Goal: Transaction & Acquisition: Purchase product/service

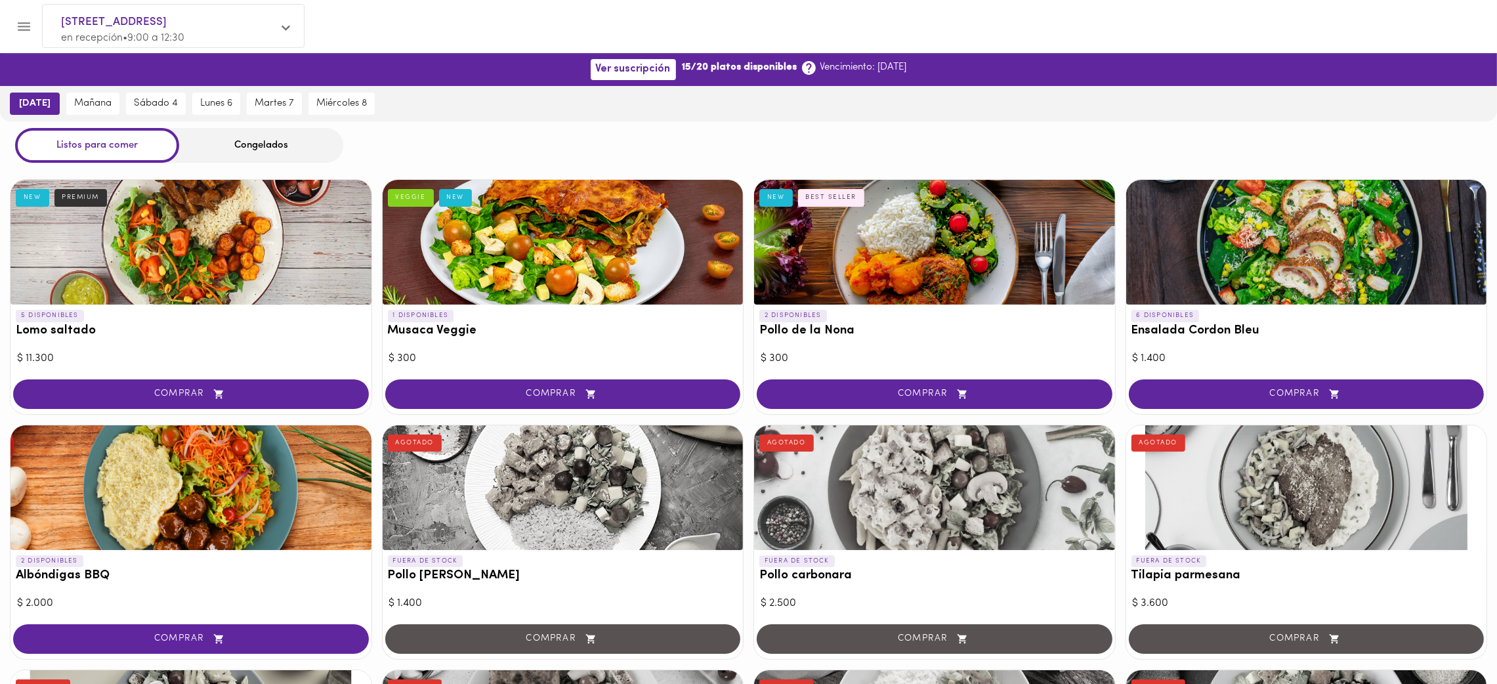
click at [234, 143] on div "Congelados" at bounding box center [261, 145] width 164 height 35
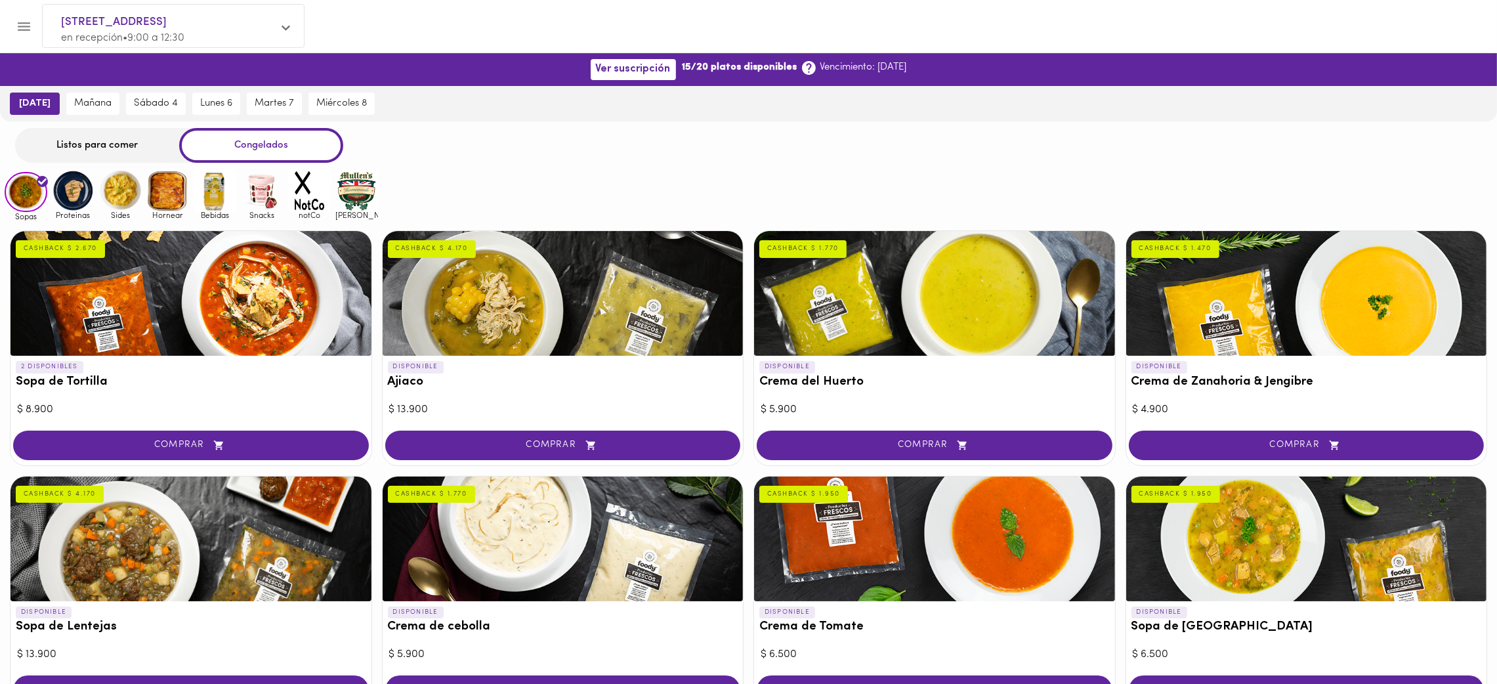
click at [360, 180] on img at bounding box center [356, 190] width 43 height 43
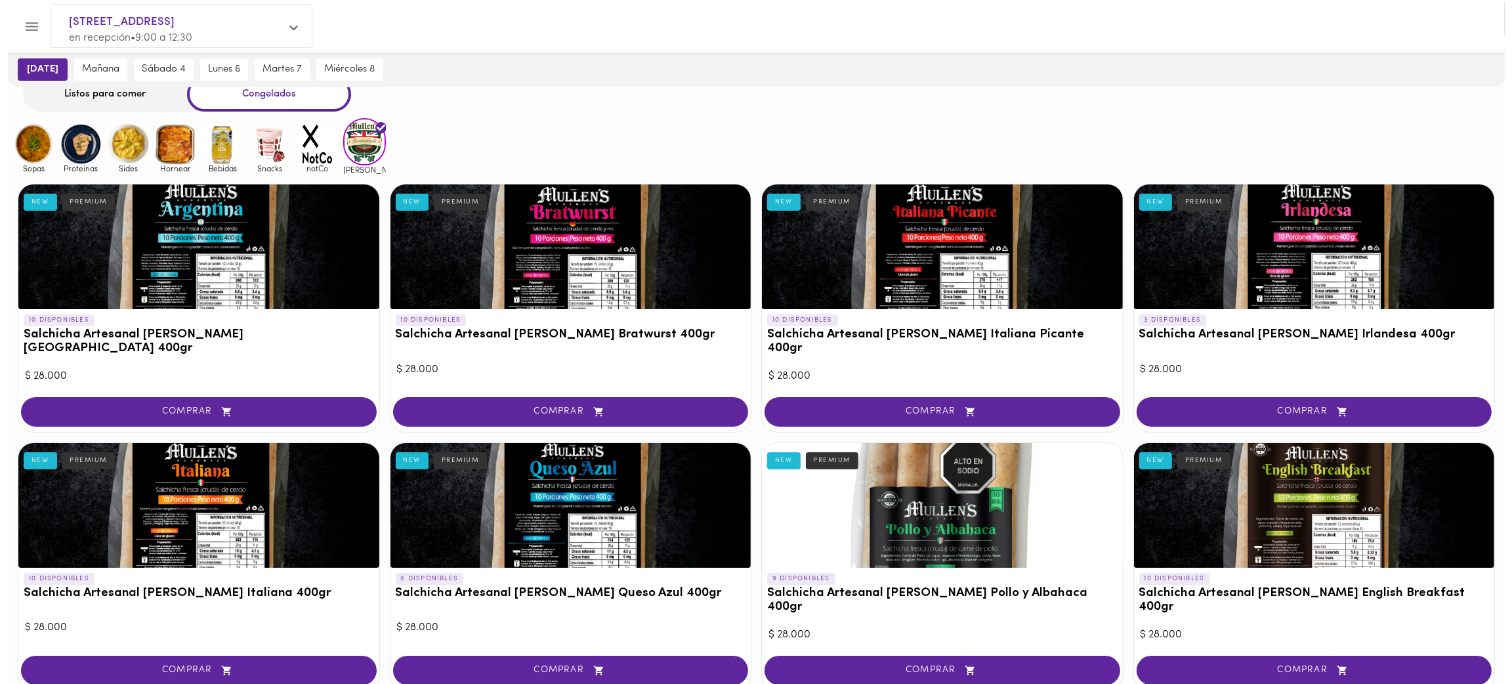
scroll to position [53, 0]
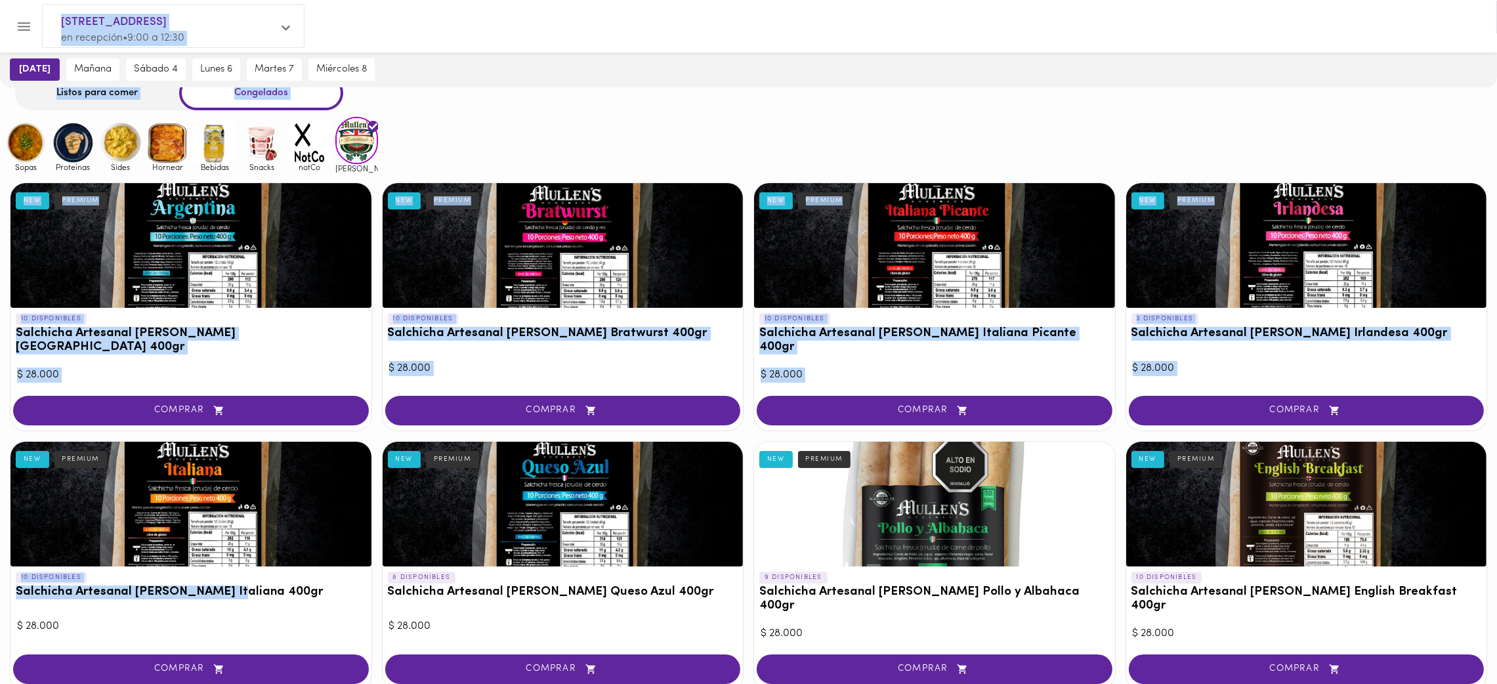
drag, startPoint x: 227, startPoint y: 575, endPoint x: 11, endPoint y: 585, distance: 216.8
click at [11, 585] on div "Ver suscripción 15/20 platos disponibles Vencimiento: [DATE] [DATE] [DATE] [DAT…" at bounding box center [748, 438] width 1497 height 874
click at [112, 585] on h3 "Salchicha Artesanal [PERSON_NAME] Italiana 400gr" at bounding box center [191, 592] width 350 height 14
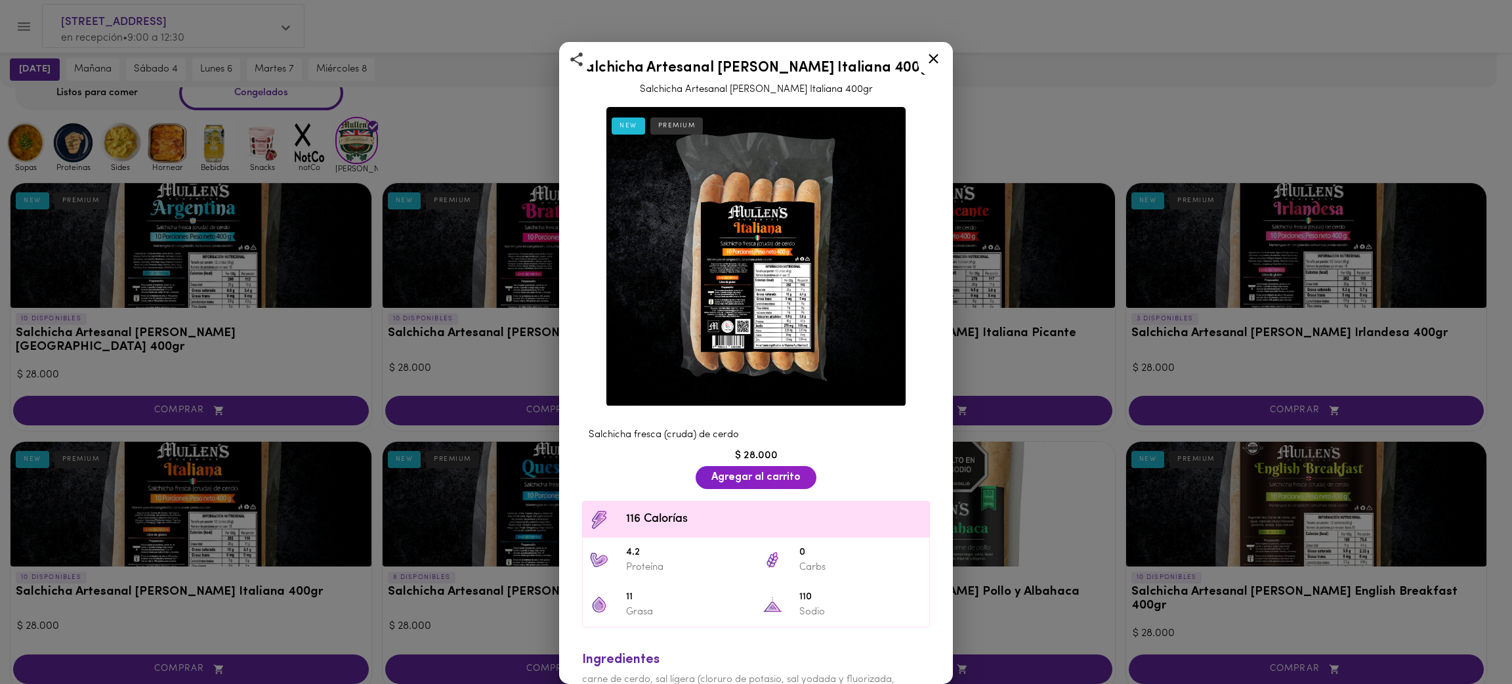
click at [226, 574] on div "Salchicha Artesanal [PERSON_NAME] Italiana 400gr Salchicha Artesanal [PERSON_NA…" at bounding box center [756, 342] width 1512 height 684
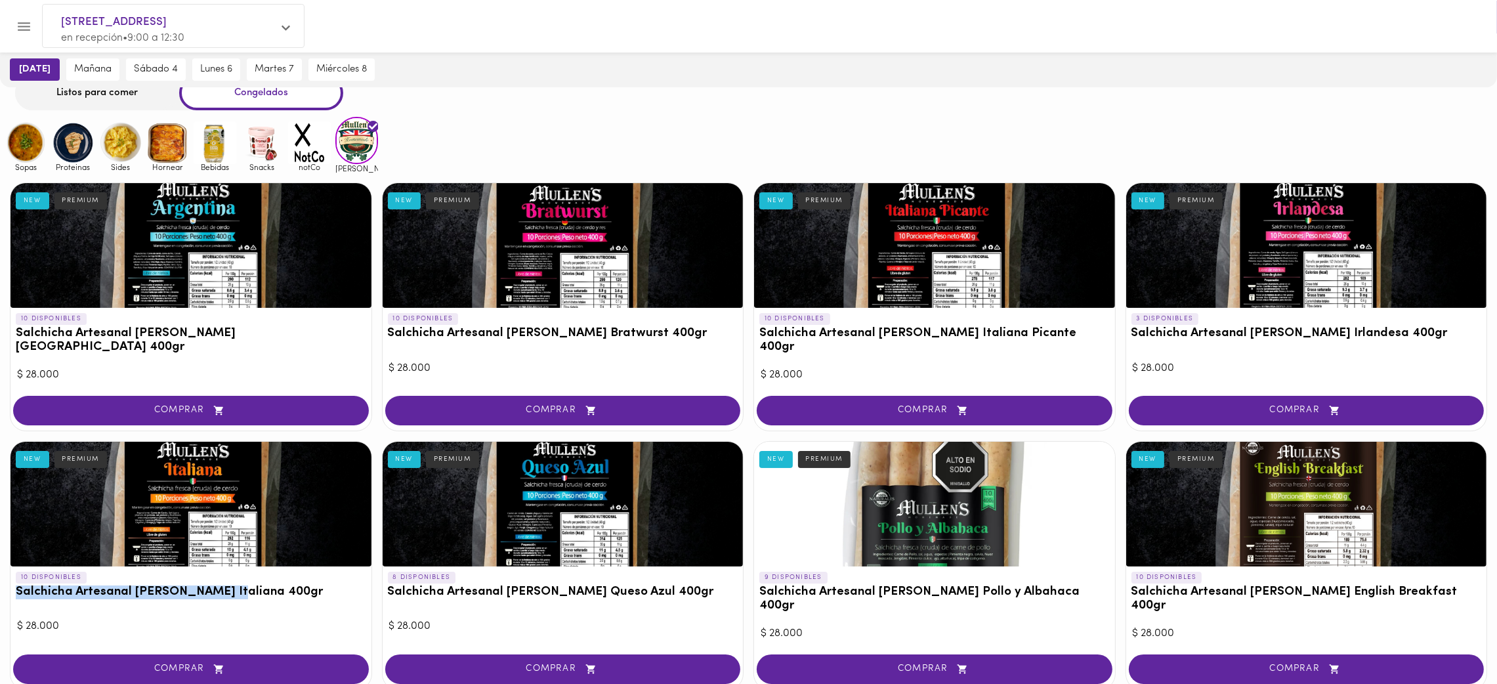
drag, startPoint x: 226, startPoint y: 574, endPoint x: 18, endPoint y: 585, distance: 209.0
click at [18, 585] on h3 "Salchicha Artesanal [PERSON_NAME] Italiana 400gr" at bounding box center [191, 592] width 350 height 14
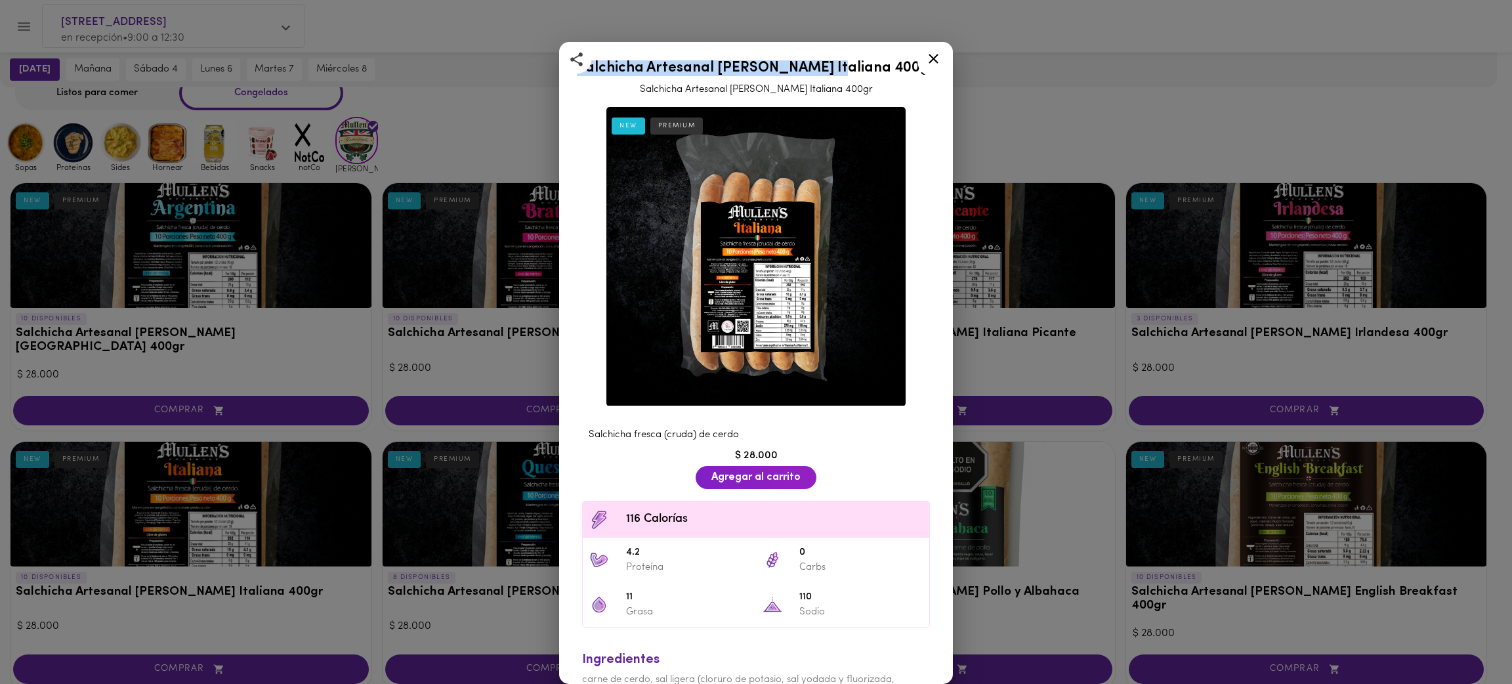
drag, startPoint x: 845, startPoint y: 70, endPoint x: 603, endPoint y: 56, distance: 241.9
click at [603, 56] on div "Salchicha Artesanal [PERSON_NAME] Italiana 400gr Salchicha Artesanal [PERSON_NA…" at bounding box center [756, 75] width 361 height 43
copy h2 "Salchicha Artesanal [PERSON_NAME] Italiana"
click at [933, 58] on icon at bounding box center [934, 59] width 10 height 10
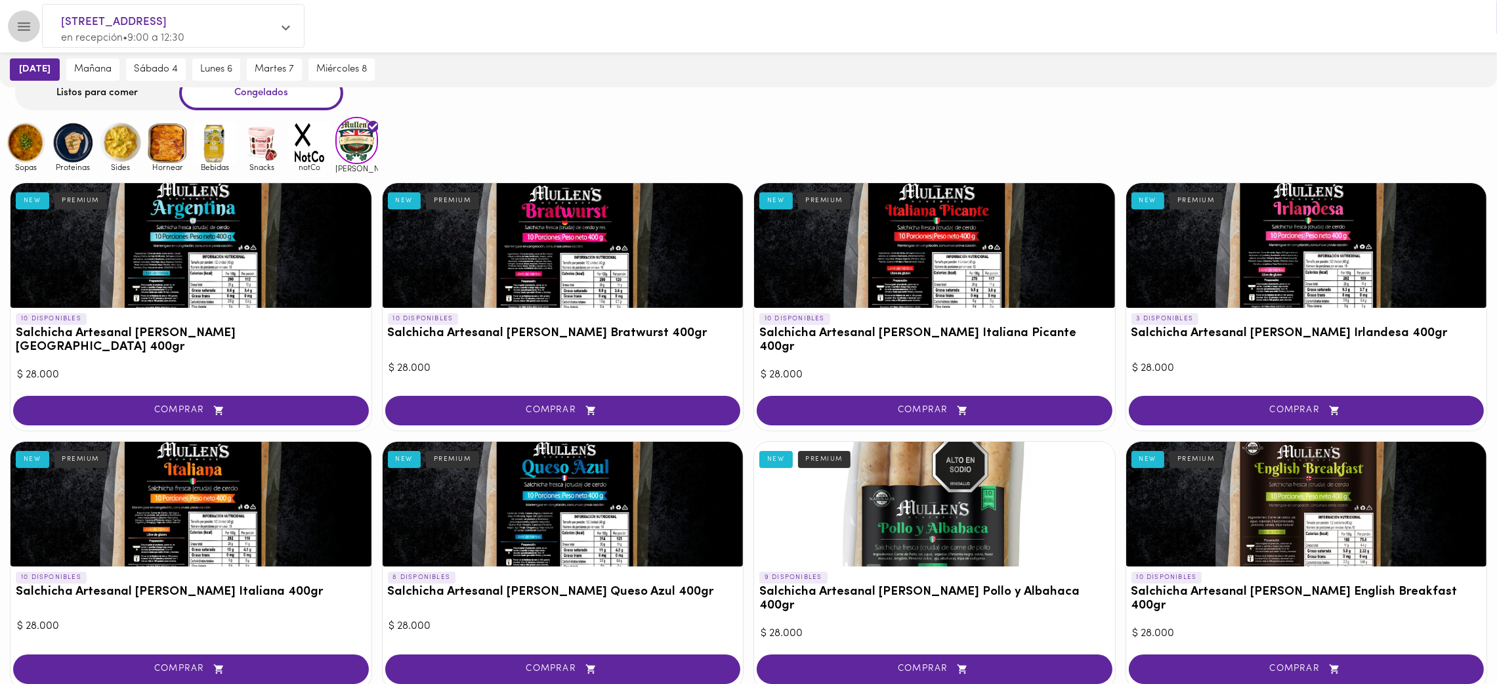
click at [21, 29] on icon "Menu" at bounding box center [24, 26] width 16 height 16
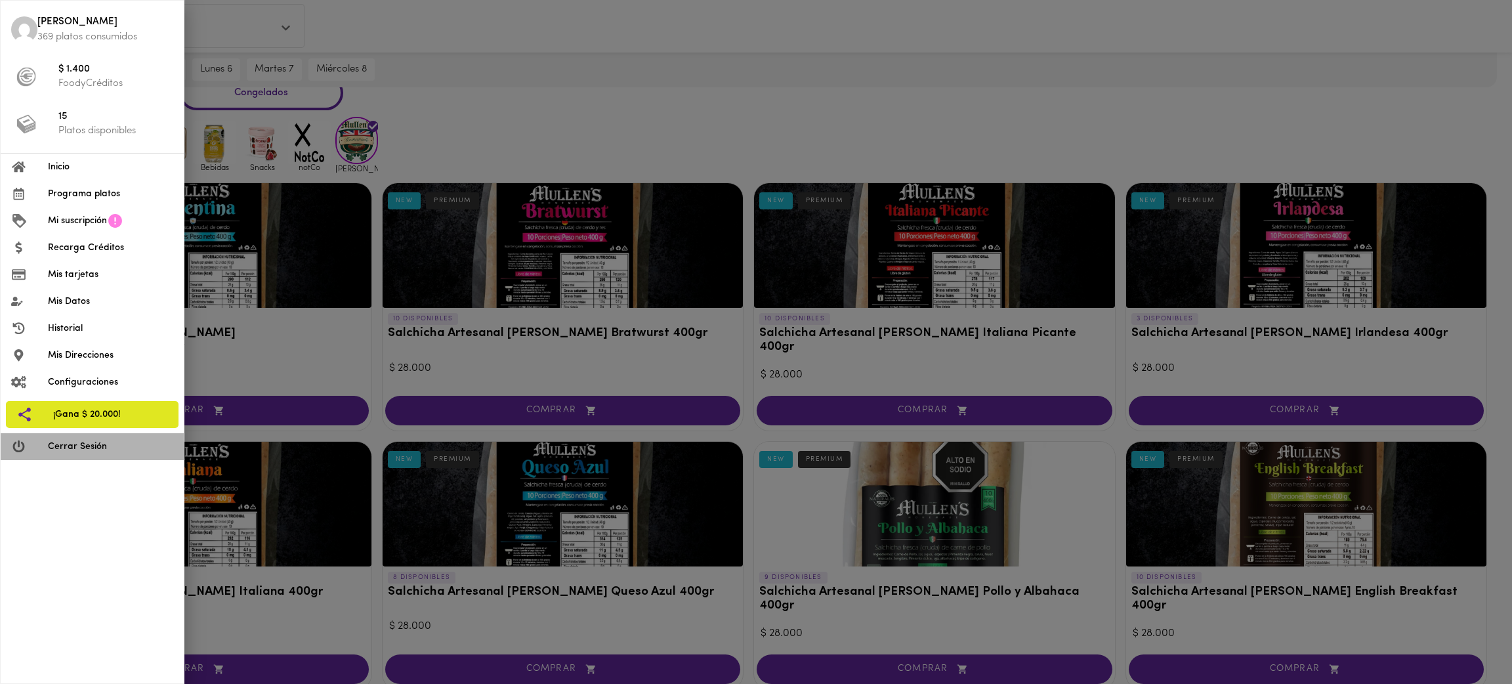
click at [76, 440] on span "Cerrar Sesión" at bounding box center [110, 447] width 125 height 14
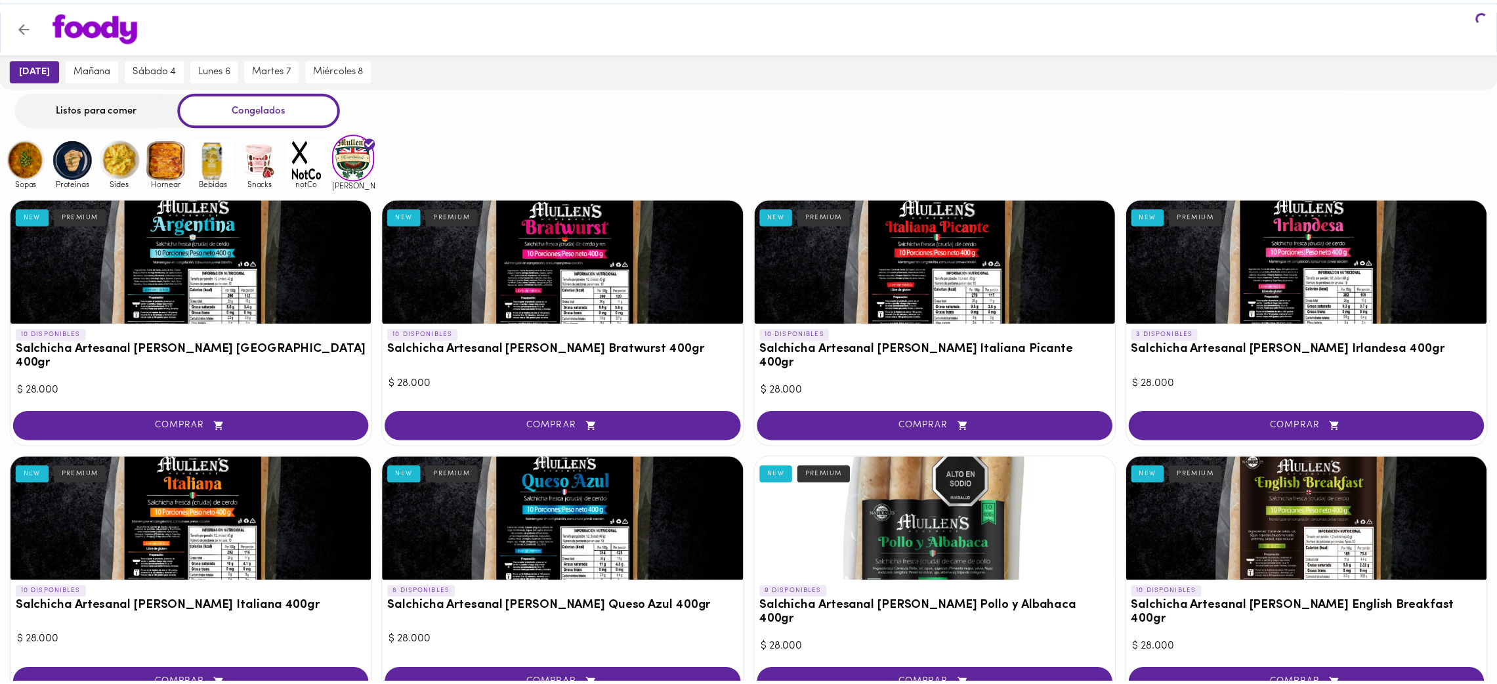
scroll to position [68, 0]
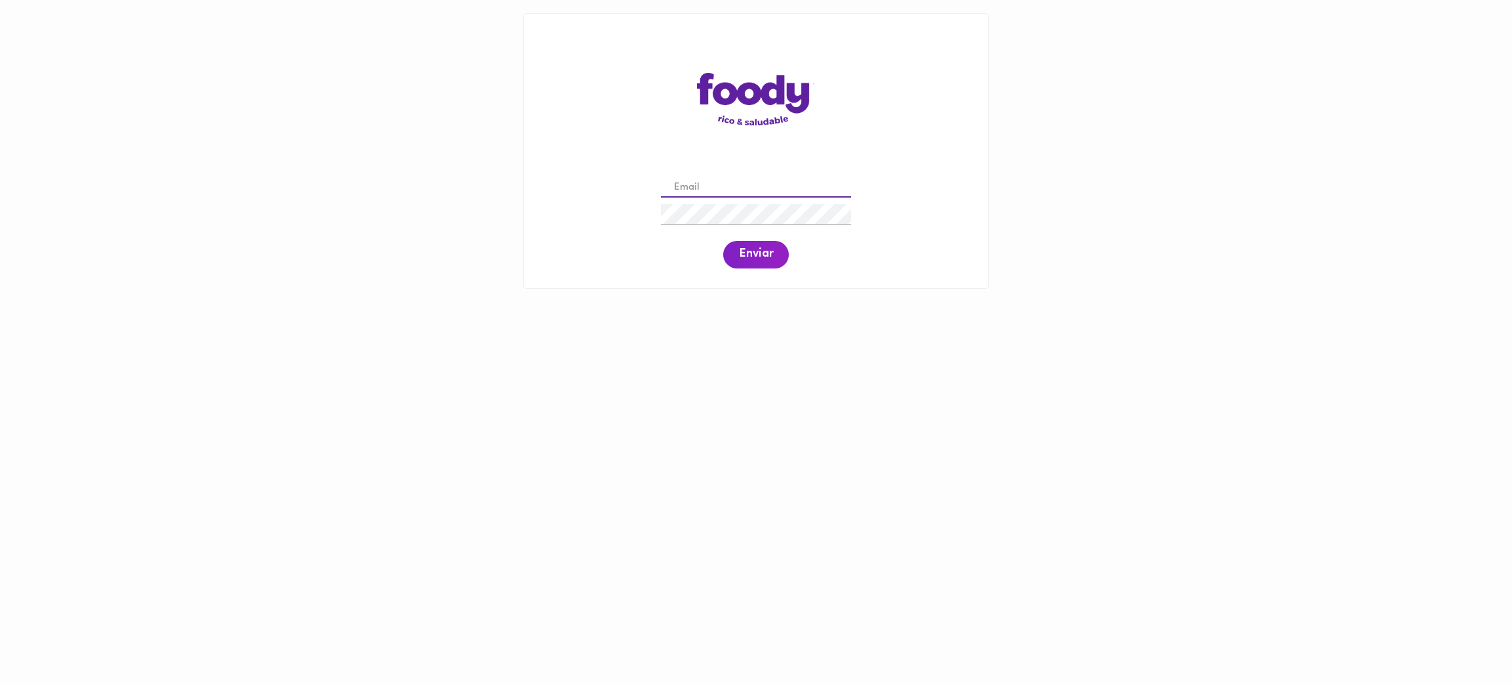
click at [779, 182] on input "email" at bounding box center [756, 188] width 190 height 20
paste input "nelson.forero@storicard.com"
type input "nelson.forero@storicard.com"
click at [755, 260] on span "Enviar" at bounding box center [756, 254] width 34 height 14
